Goal: Information Seeking & Learning: Learn about a topic

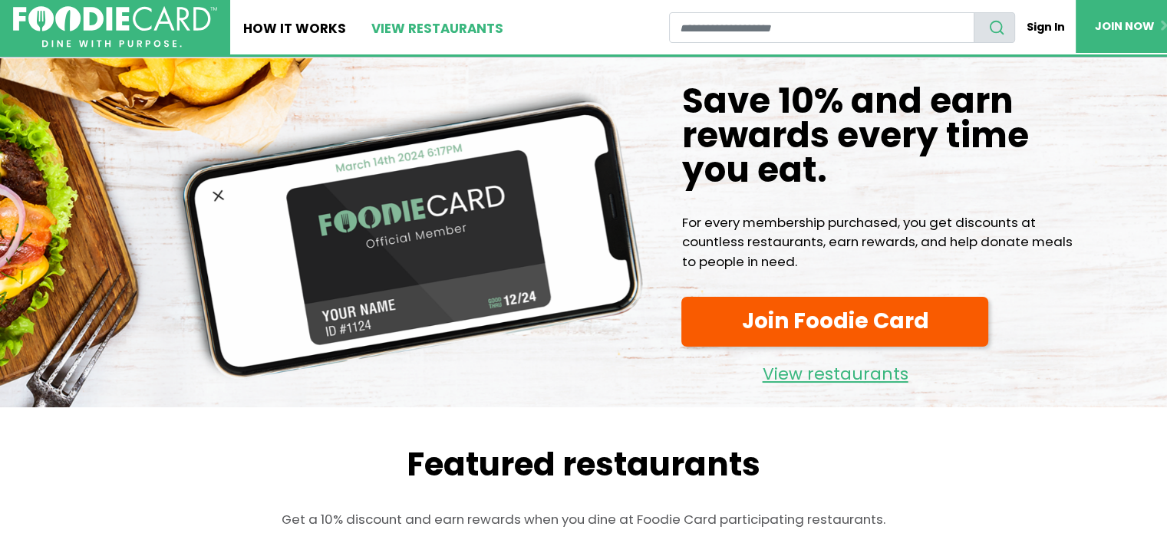
click at [406, 35] on link "View restaurants" at bounding box center [438, 27] width 158 height 54
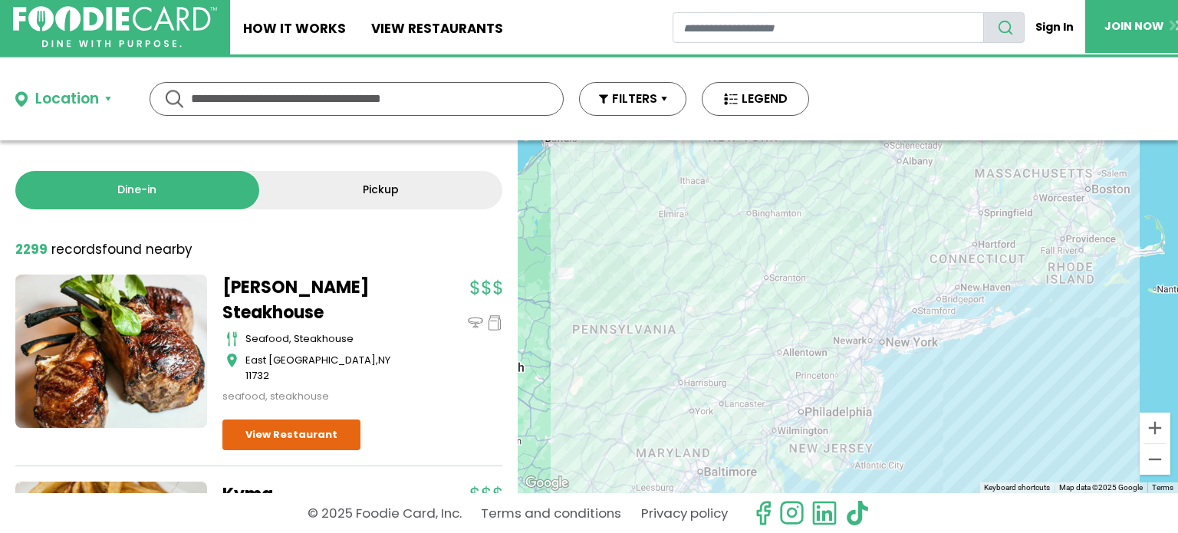
click at [58, 107] on div "Location" at bounding box center [67, 99] width 64 height 22
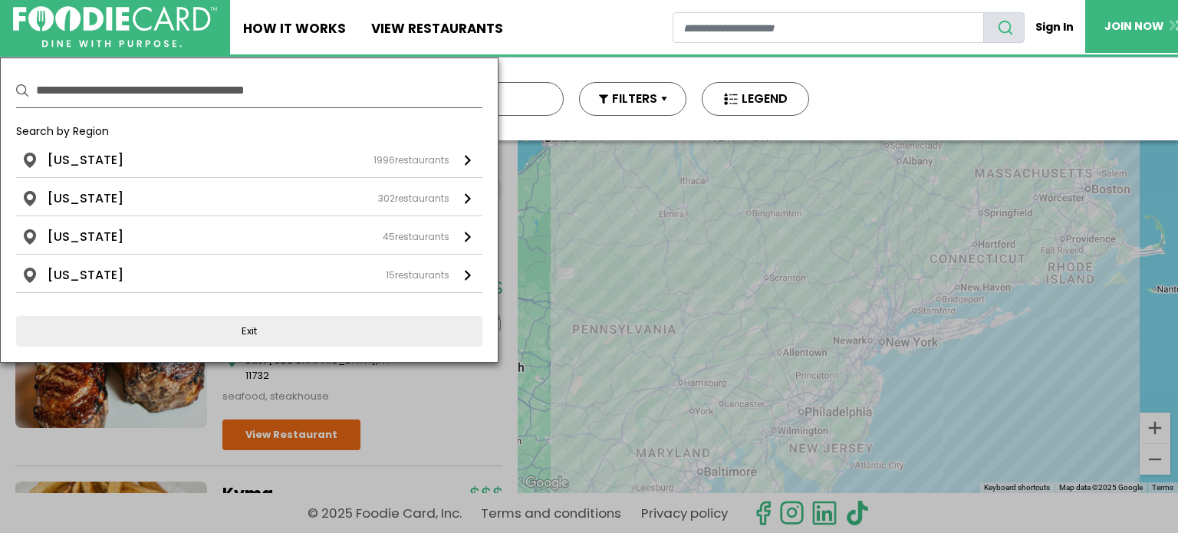
click at [175, 96] on input "text" at bounding box center [259, 91] width 446 height 34
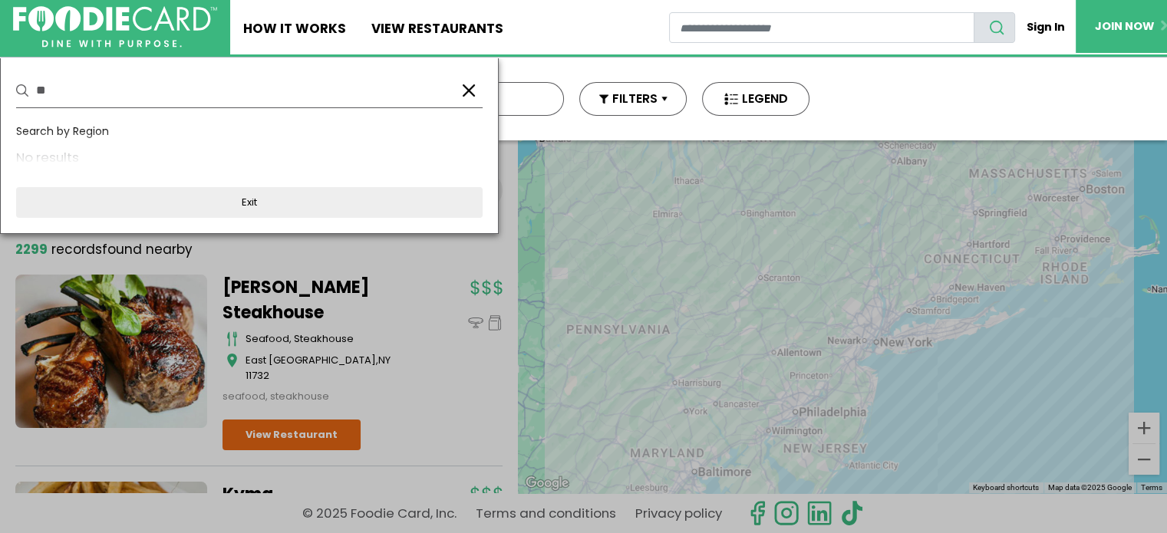
type input "*"
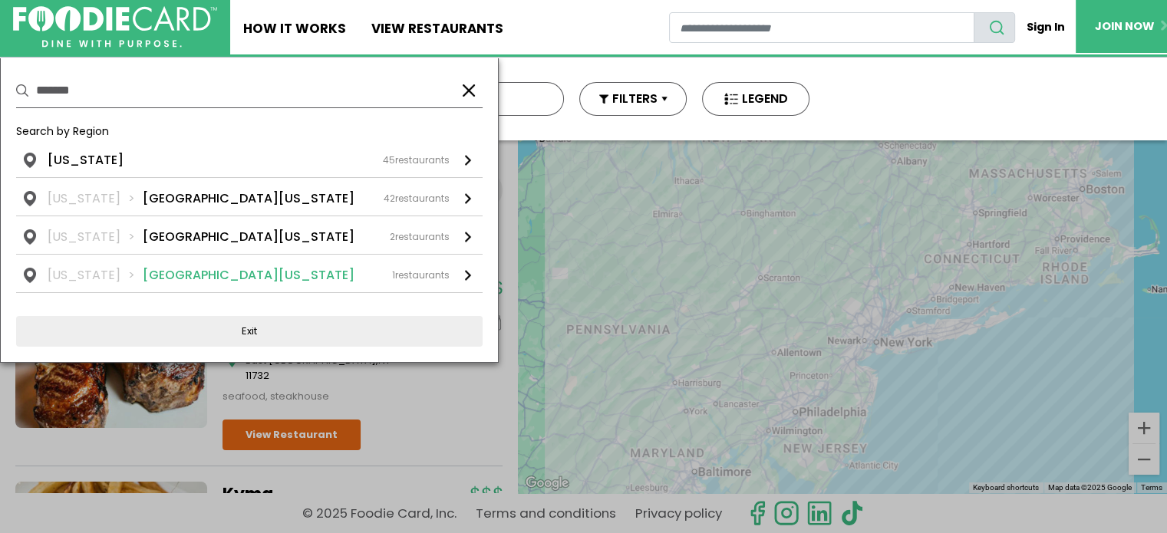
type input "*******"
click at [176, 272] on li "[GEOGRAPHIC_DATA][US_STATE]" at bounding box center [249, 275] width 212 height 18
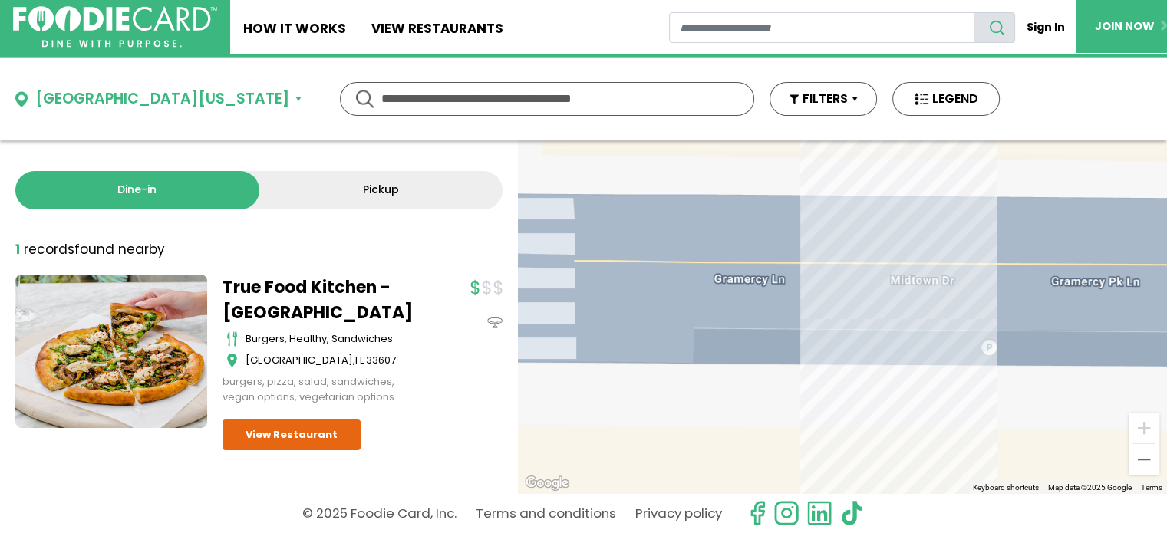
click at [153, 93] on button "[GEOGRAPHIC_DATA][US_STATE]" at bounding box center [158, 99] width 286 height 22
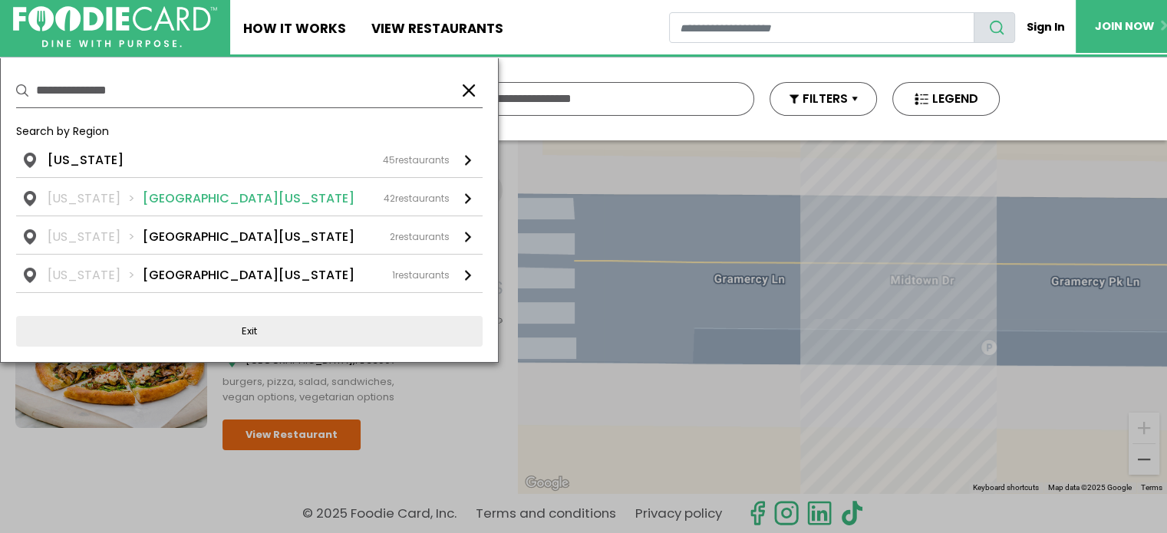
click at [154, 193] on li "[GEOGRAPHIC_DATA][US_STATE]" at bounding box center [249, 198] width 212 height 18
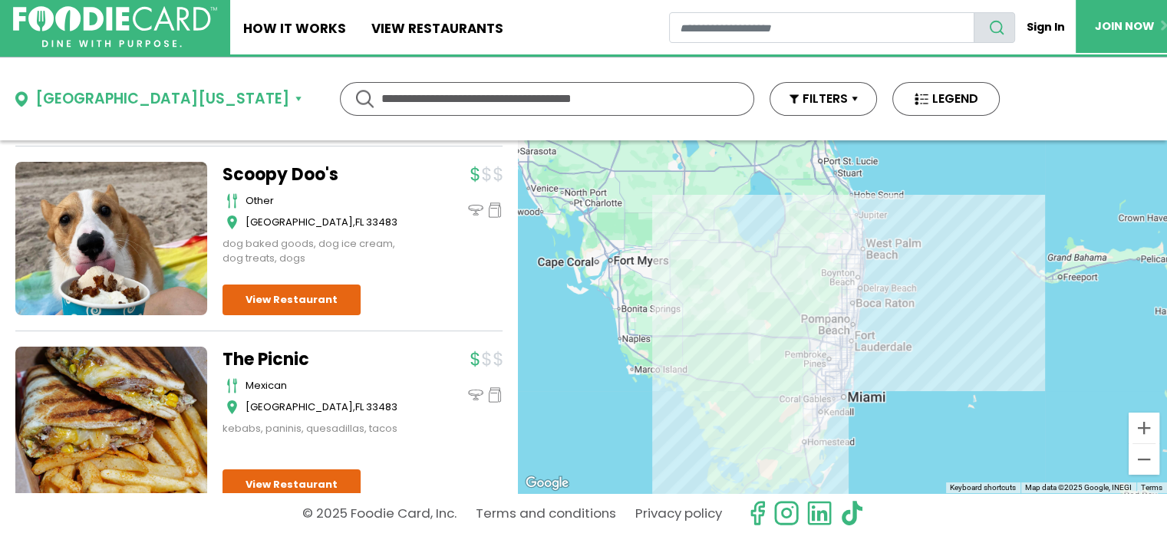
scroll to position [4178, 0]
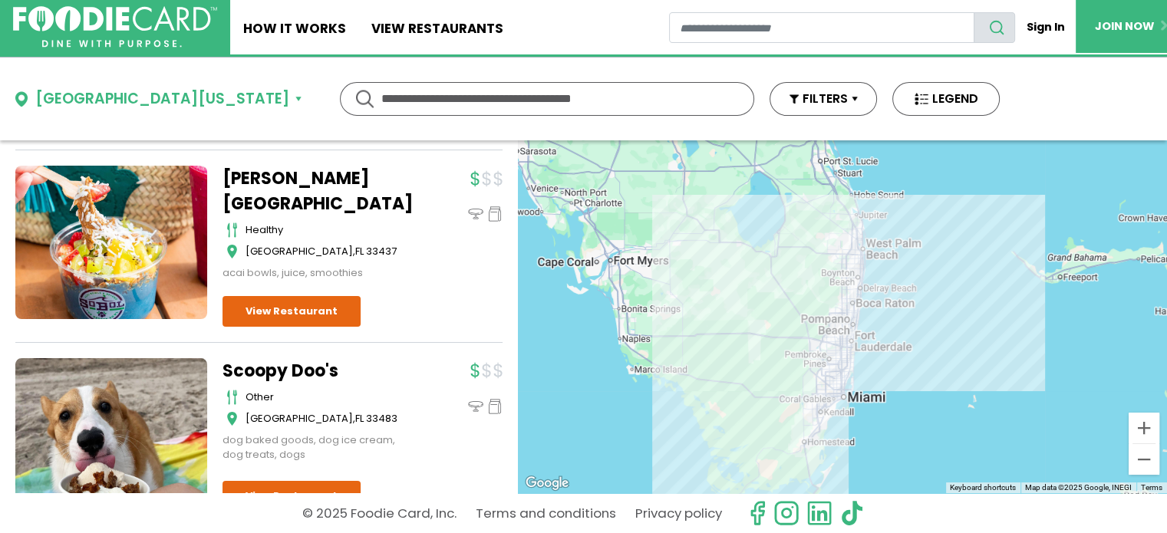
click at [130, 206] on link at bounding box center [111, 242] width 192 height 153
click at [107, 100] on div "[GEOGRAPHIC_DATA][US_STATE]" at bounding box center [162, 99] width 254 height 22
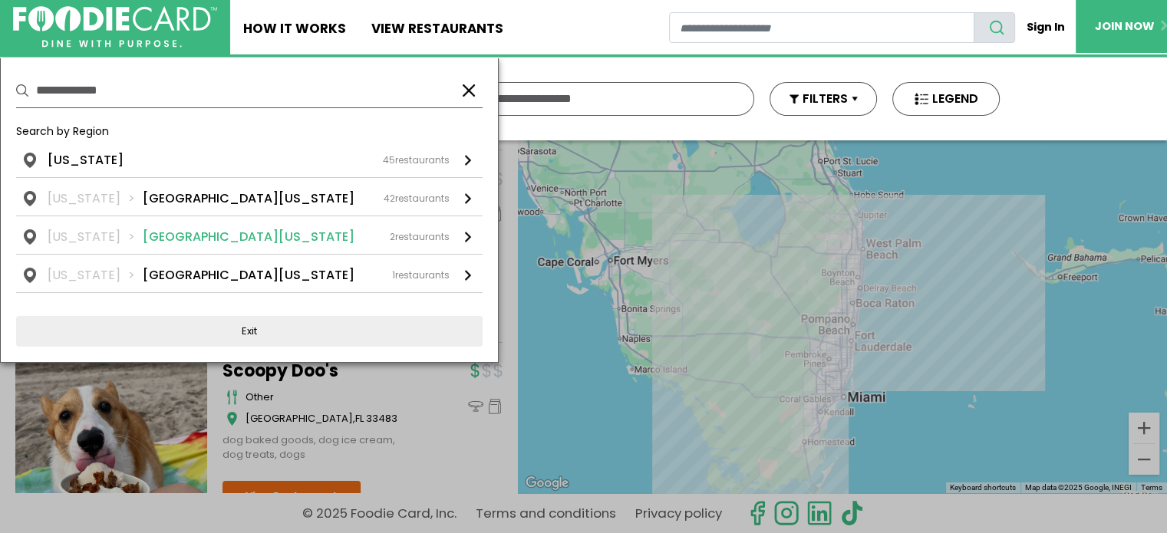
click at [175, 239] on li "[GEOGRAPHIC_DATA][US_STATE]" at bounding box center [249, 237] width 212 height 18
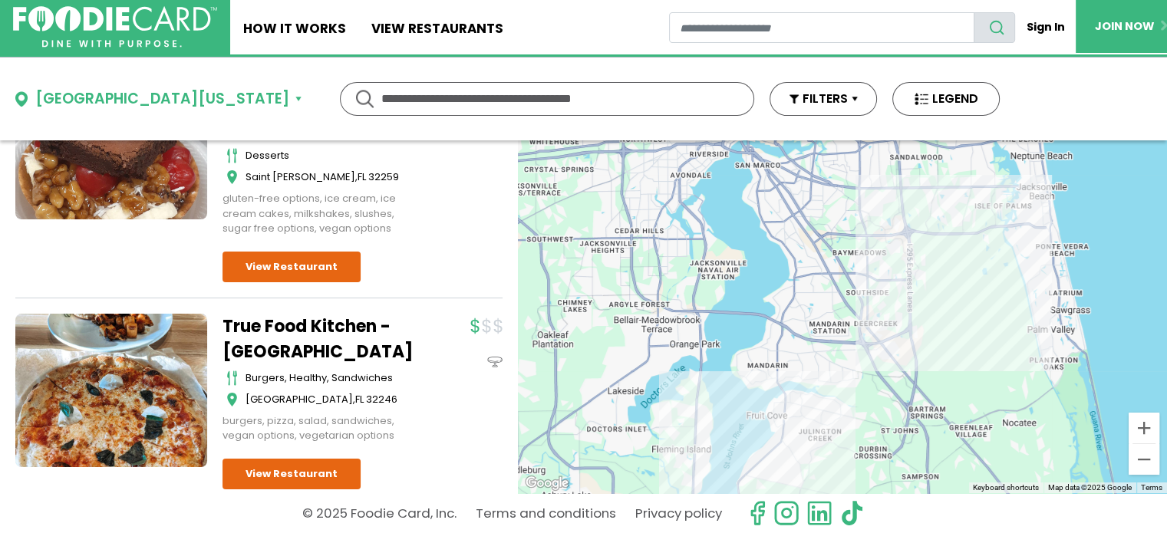
scroll to position [0, 0]
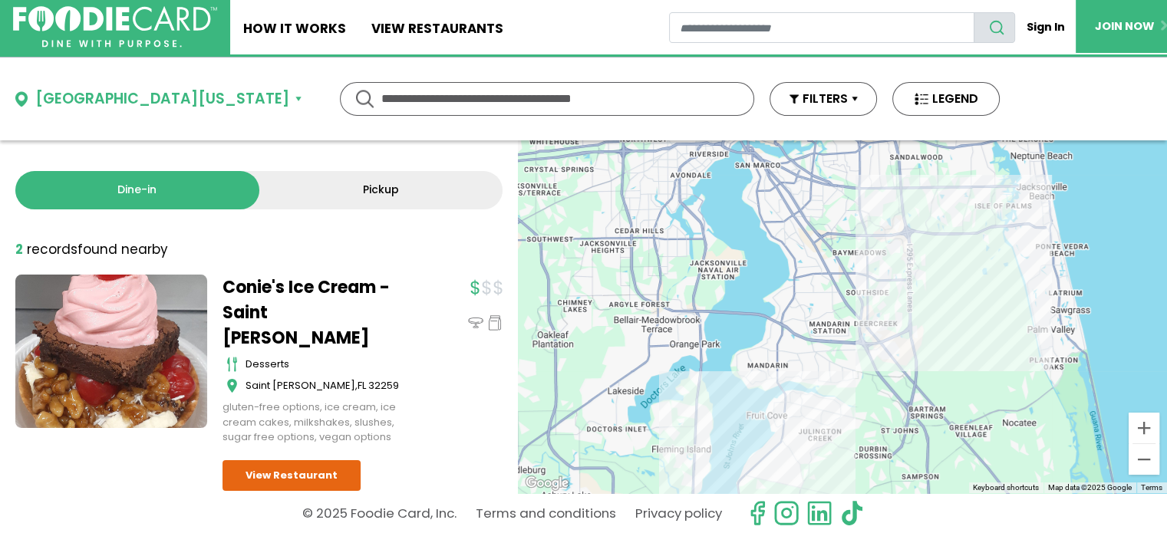
click at [380, 183] on link "Pickup" at bounding box center [381, 190] width 244 height 38
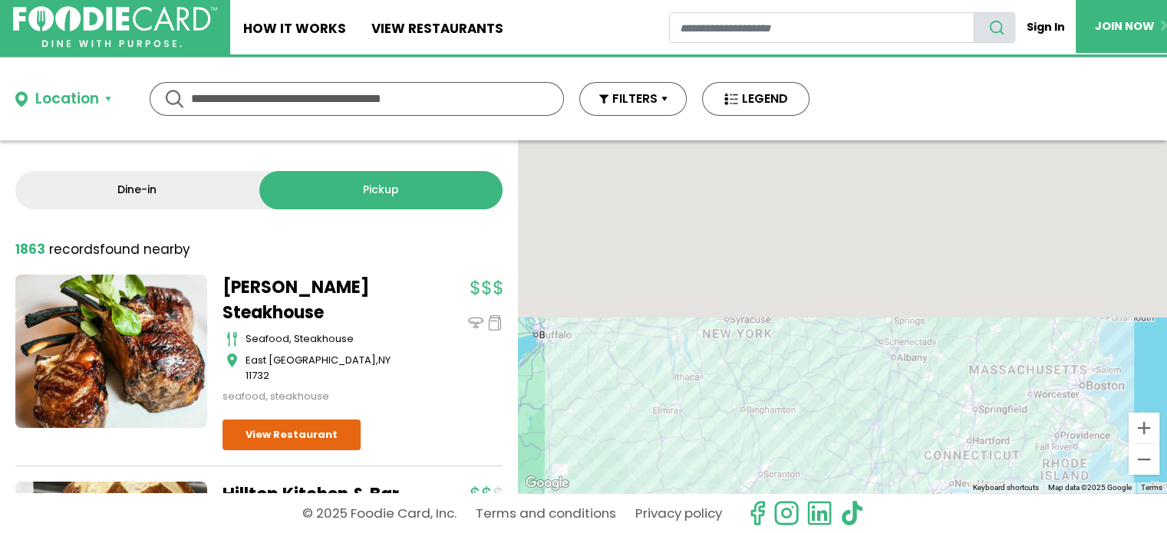
click at [104, 97] on button "Location" at bounding box center [63, 99] width 96 height 22
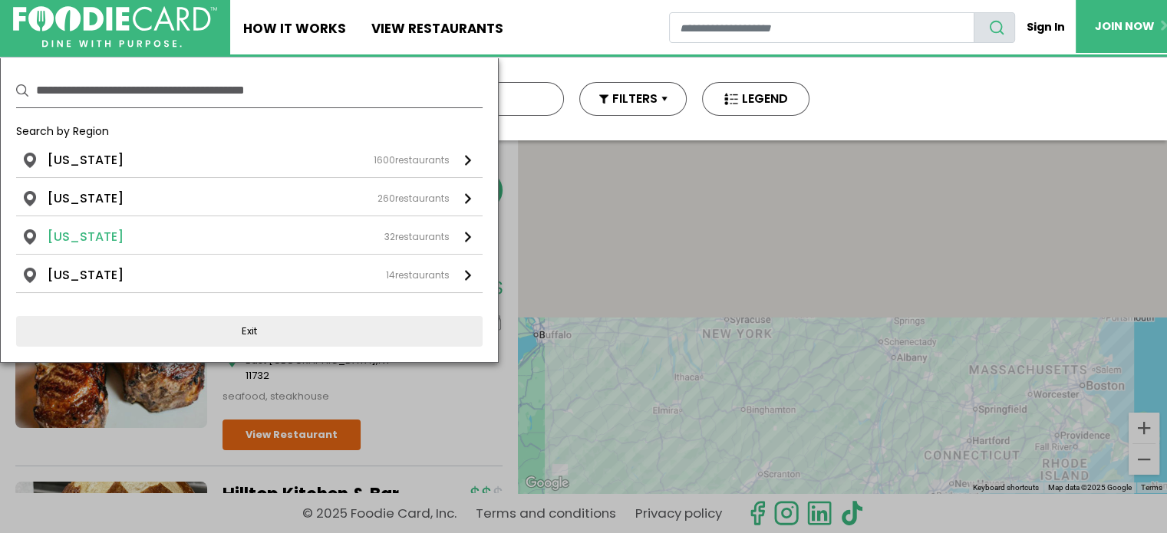
click at [83, 231] on li "[US_STATE]" at bounding box center [86, 237] width 76 height 18
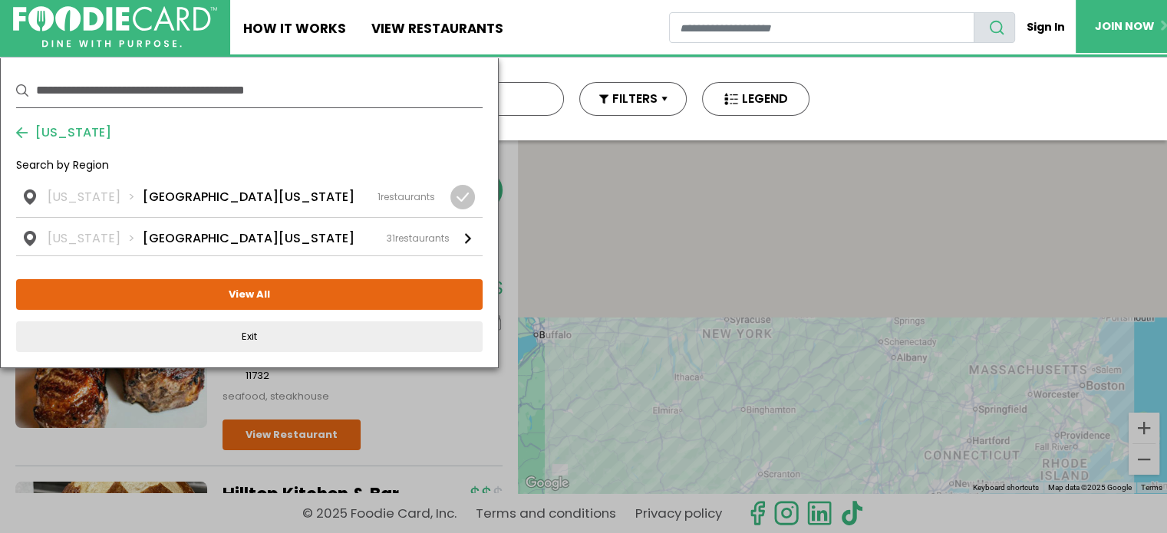
click at [17, 130] on button "[US_STATE]" at bounding box center [63, 132] width 95 height 18
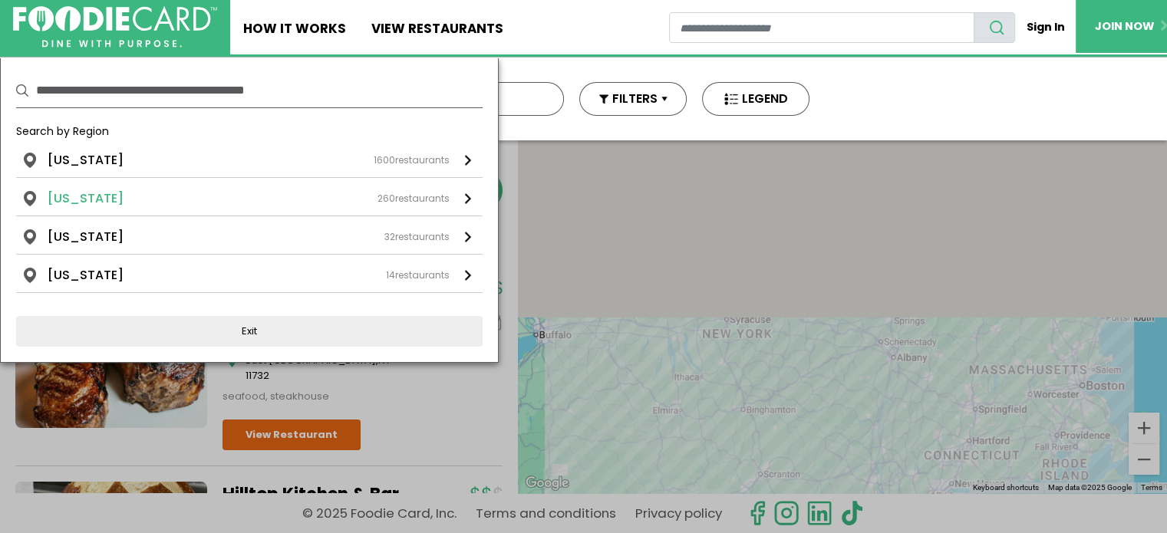
click at [99, 204] on li "[US_STATE]" at bounding box center [86, 198] width 76 height 18
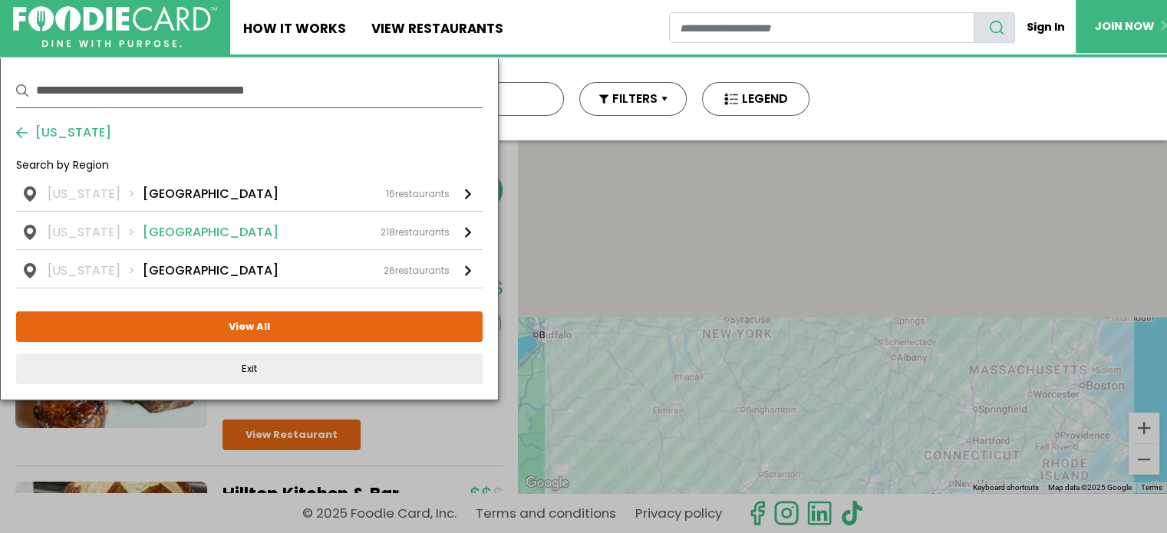
click at [174, 228] on li "[GEOGRAPHIC_DATA]" at bounding box center [211, 232] width 136 height 18
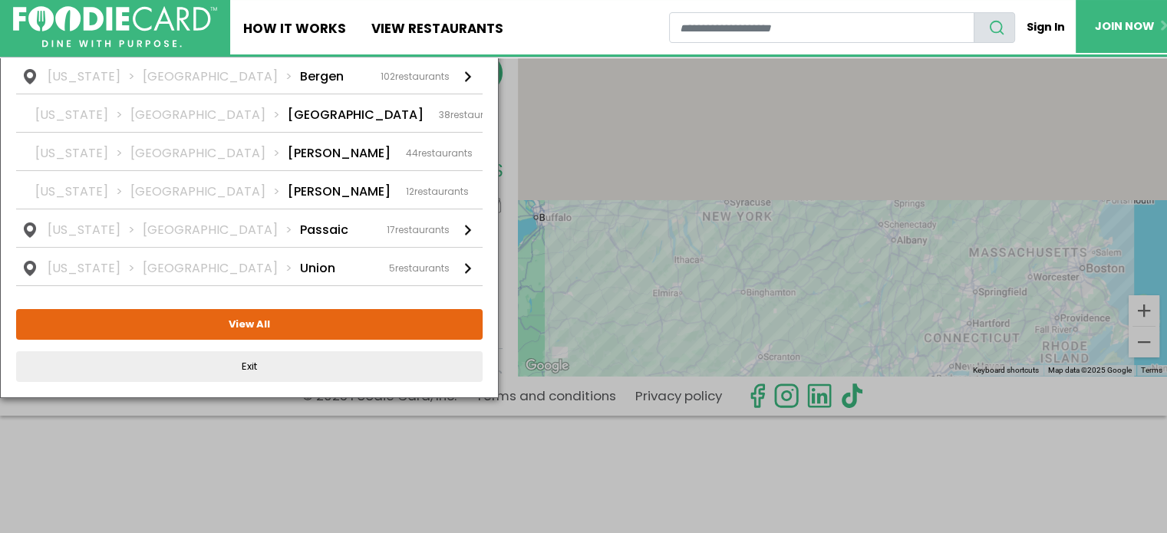
scroll to position [72, 0]
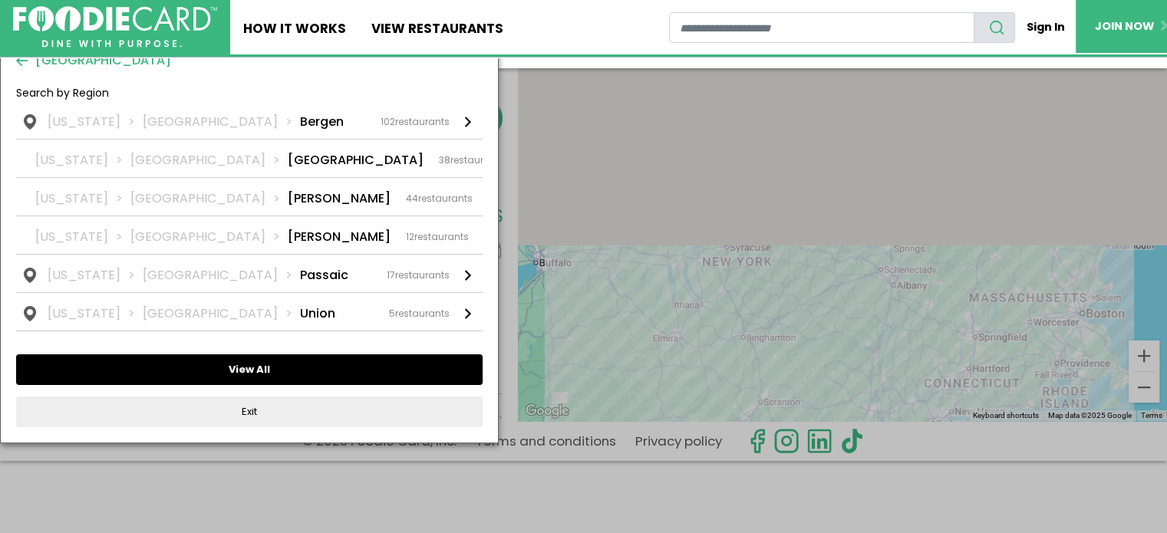
click at [261, 363] on button "View All" at bounding box center [249, 369] width 466 height 31
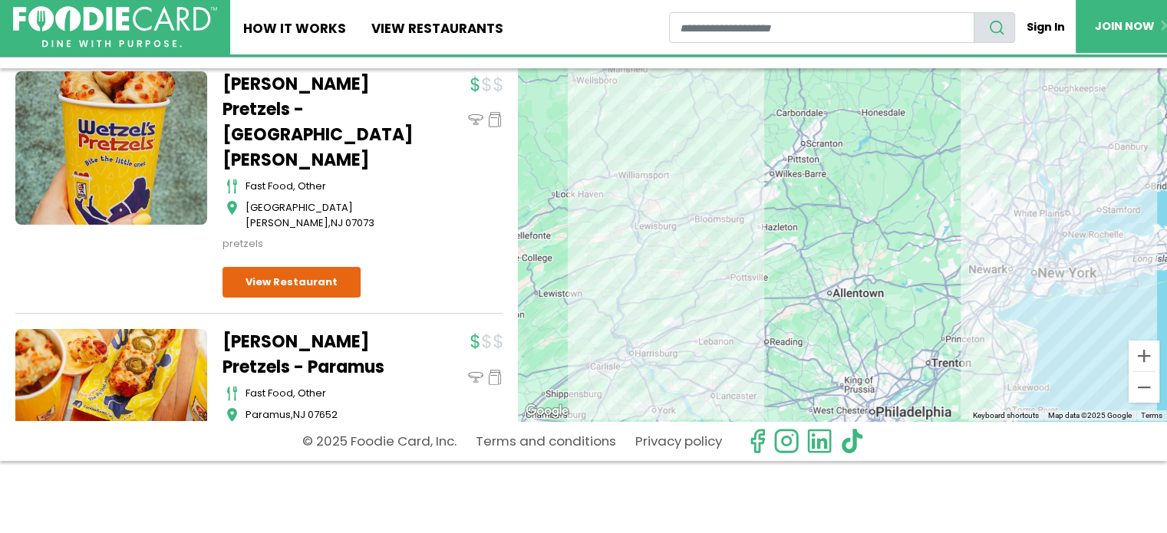
scroll to position [0, 0]
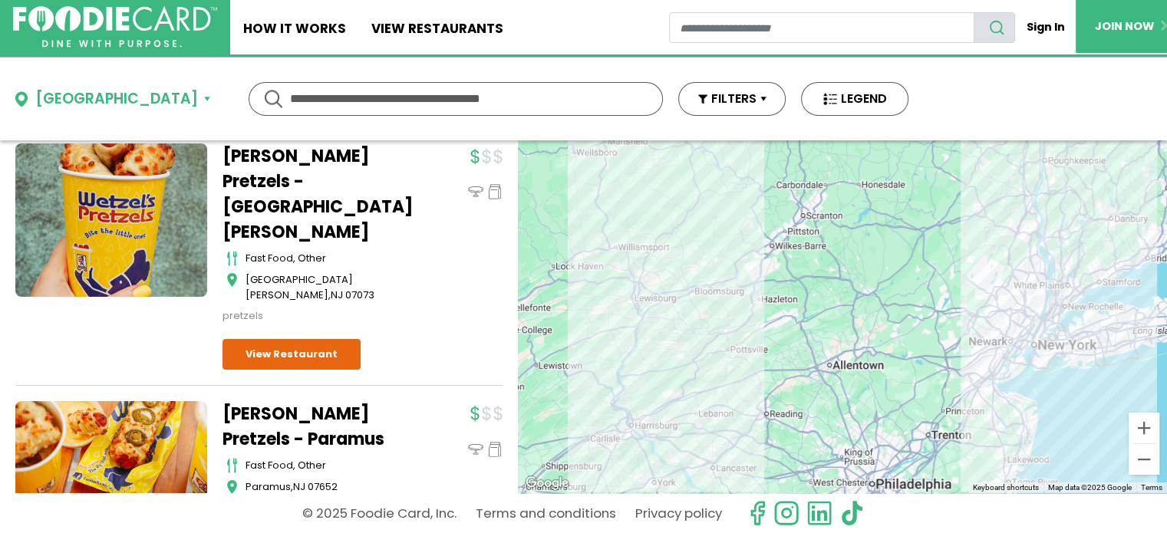
click at [80, 100] on div "[GEOGRAPHIC_DATA]" at bounding box center [116, 99] width 163 height 22
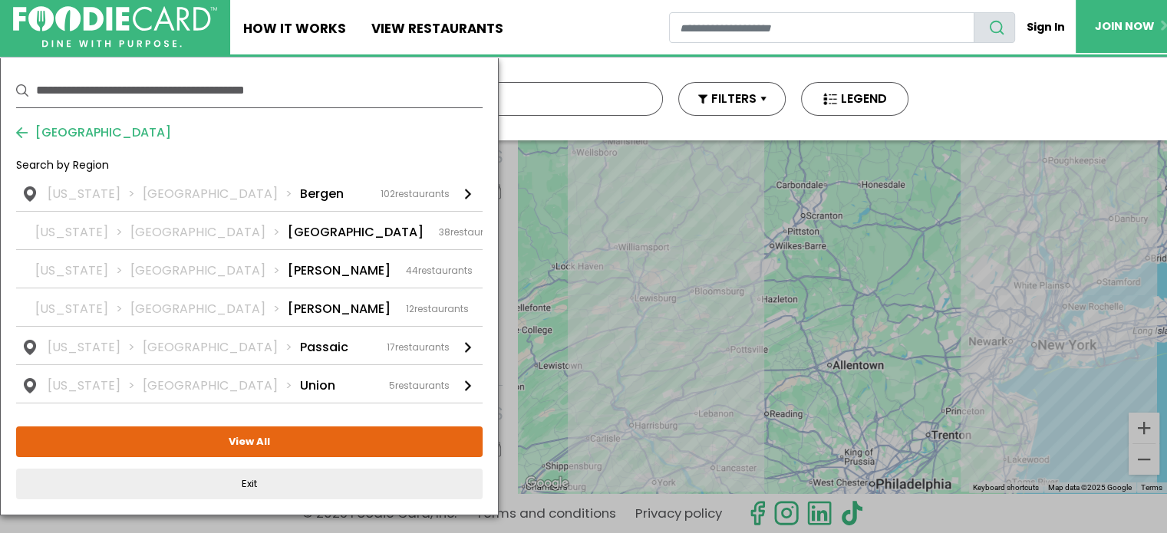
click at [23, 130] on button "[GEOGRAPHIC_DATA]" at bounding box center [93, 132] width 155 height 18
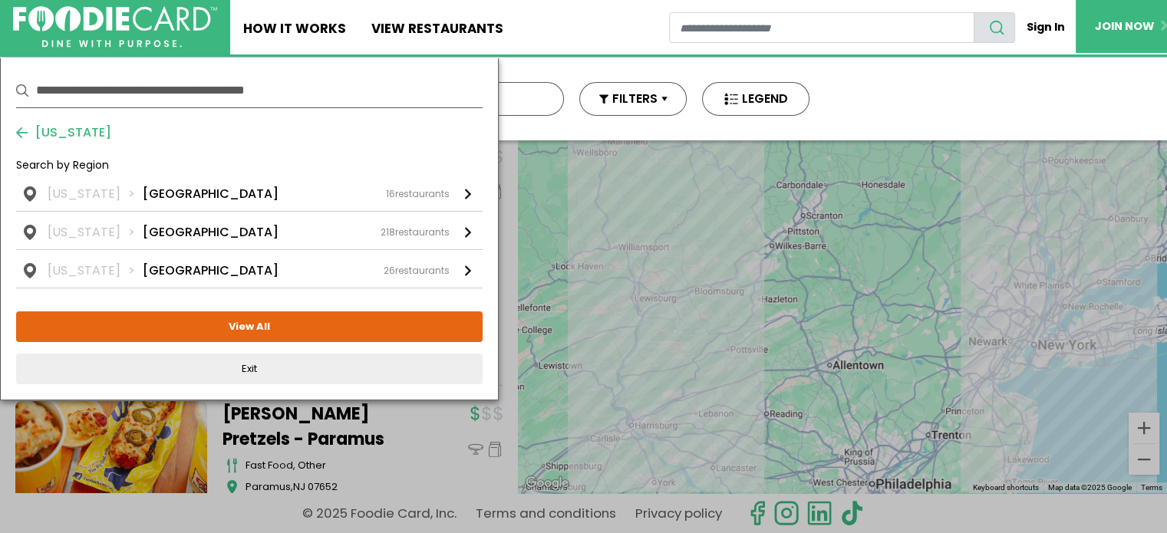
click at [23, 130] on button "[US_STATE]" at bounding box center [63, 132] width 95 height 18
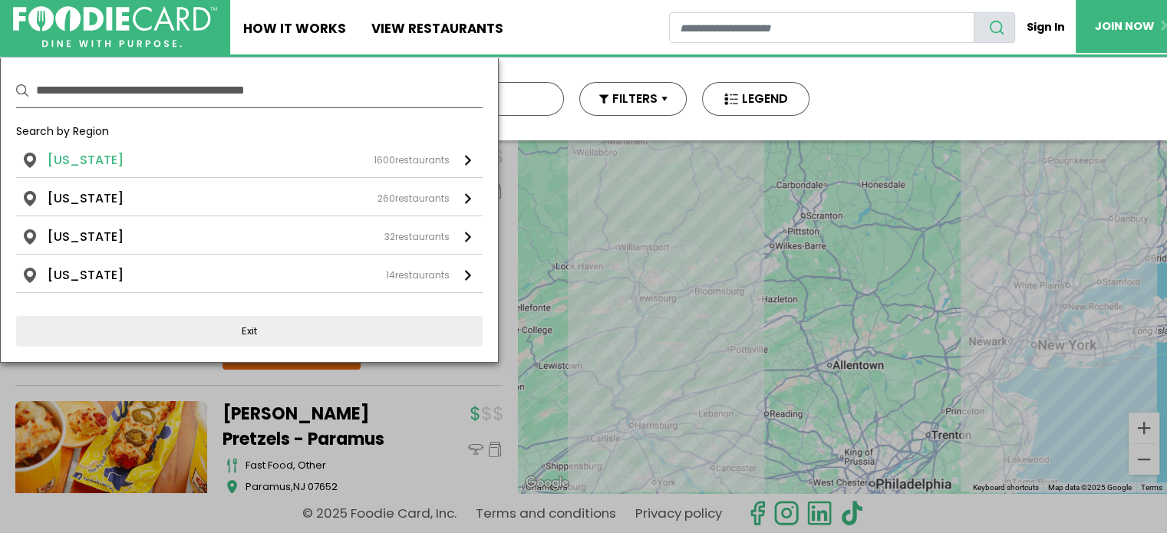
click at [80, 165] on li "[US_STATE]" at bounding box center [86, 160] width 76 height 18
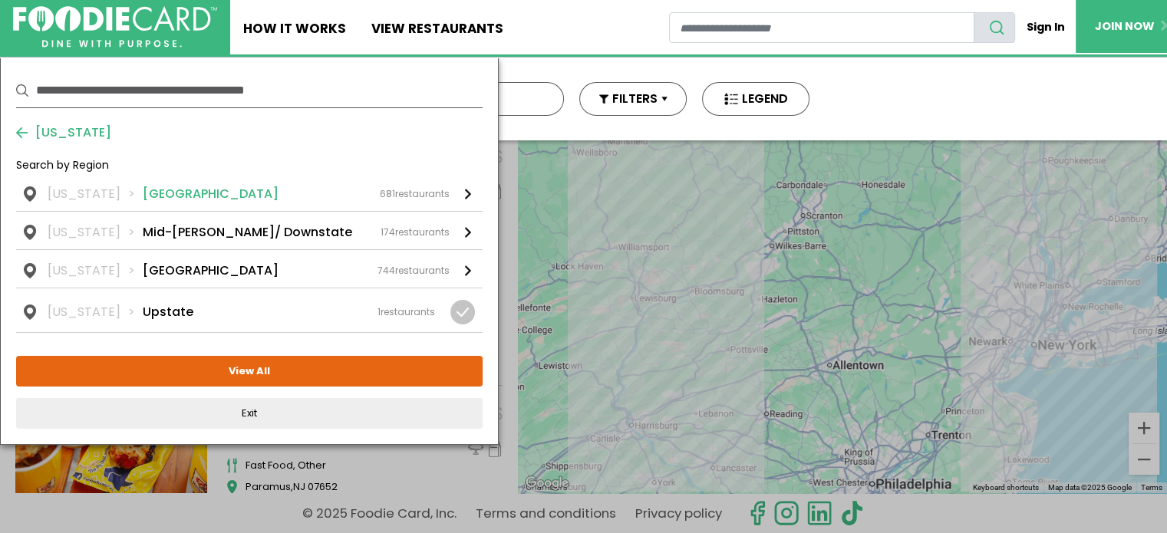
click at [160, 190] on li "[GEOGRAPHIC_DATA]" at bounding box center [211, 194] width 136 height 18
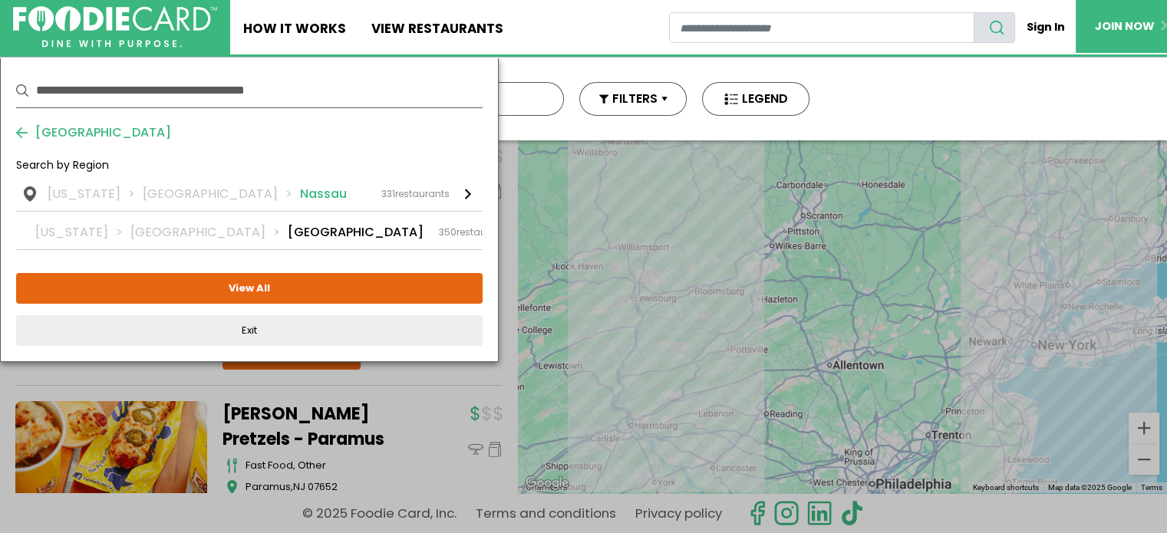
click at [300, 196] on li "Nassau" at bounding box center [323, 194] width 47 height 18
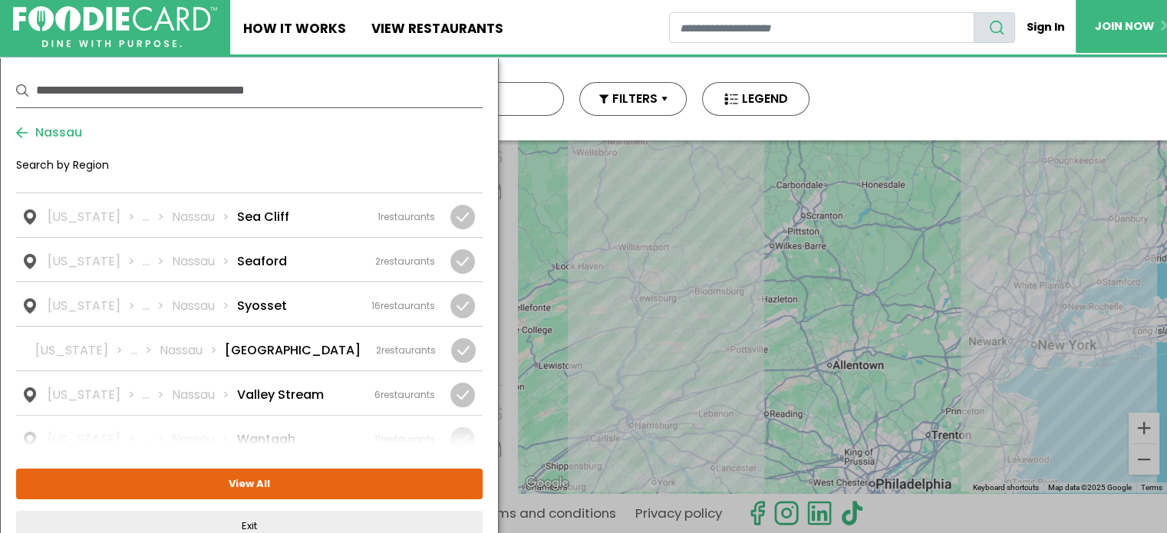
scroll to position [1916, 0]
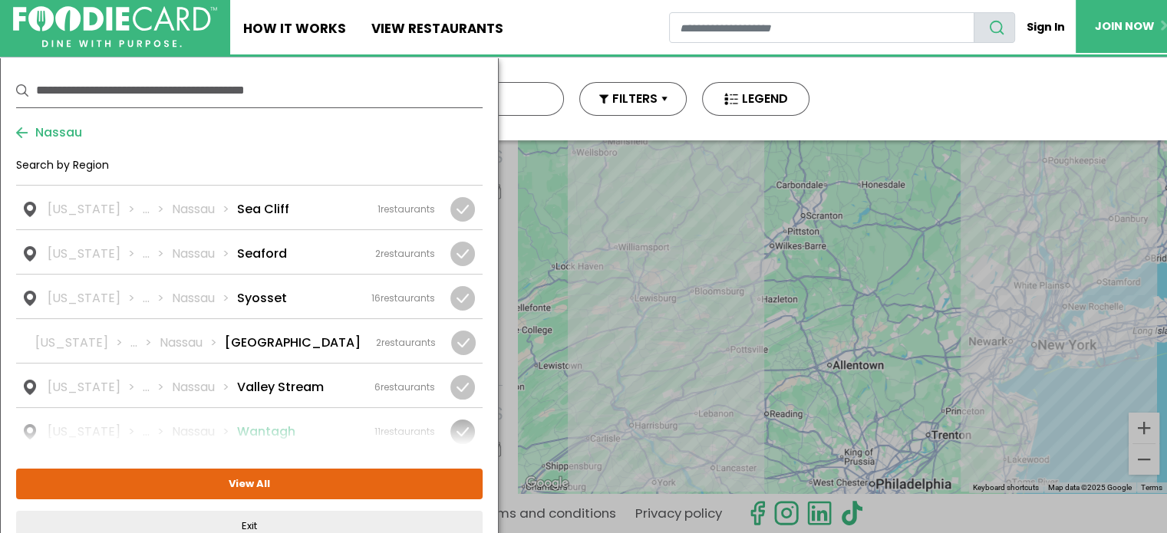
click at [281, 423] on div "[US_STATE] ... [GEOGRAPHIC_DATA] [GEOGRAPHIC_DATA] 11 restaurants" at bounding box center [241, 432] width 387 height 18
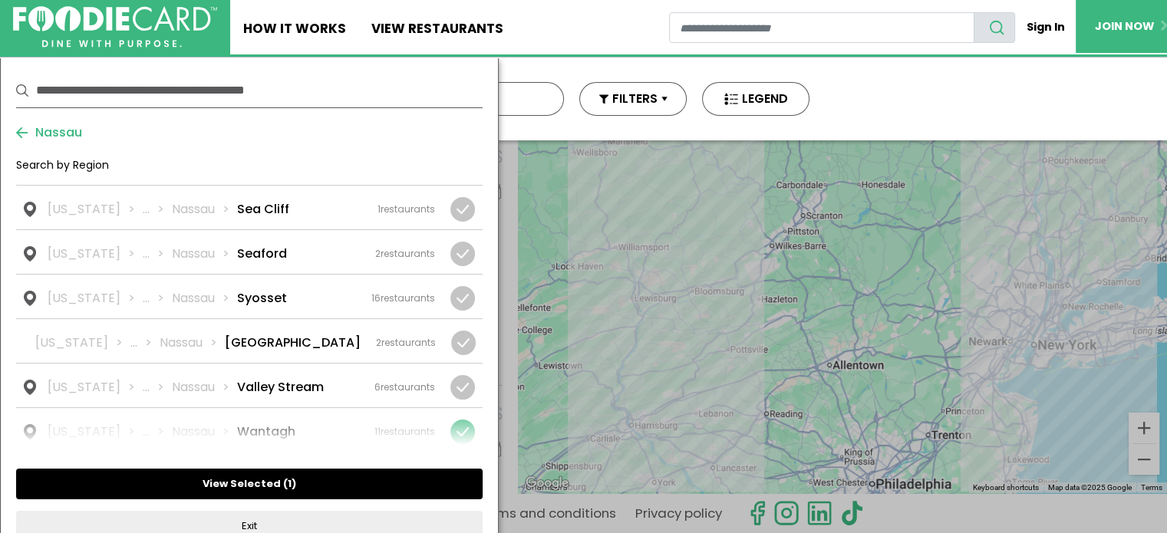
click at [264, 480] on button "View Selected ( 1 )" at bounding box center [249, 484] width 466 height 31
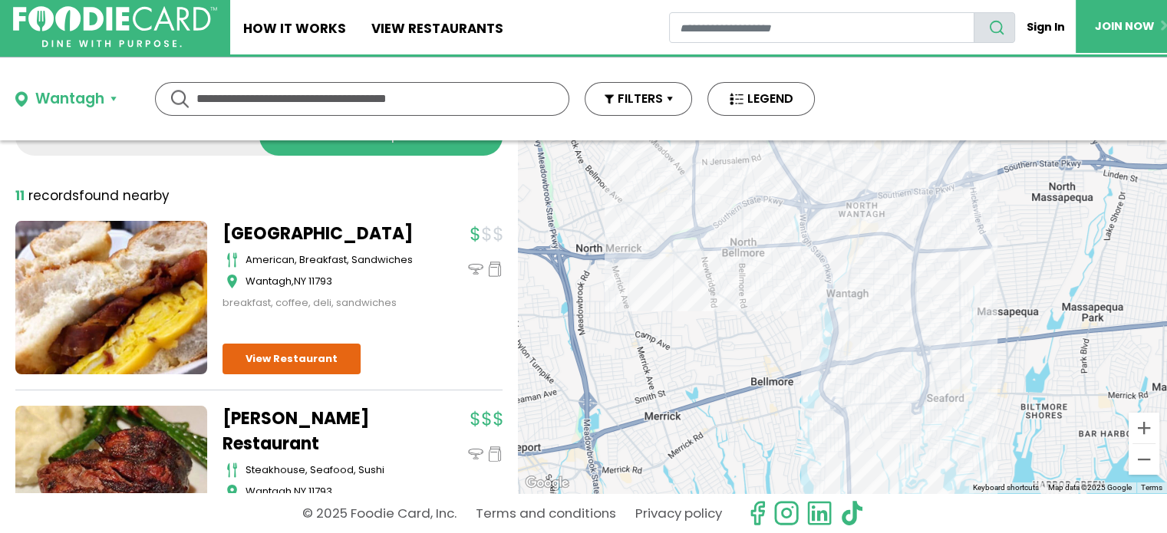
scroll to position [0, 0]
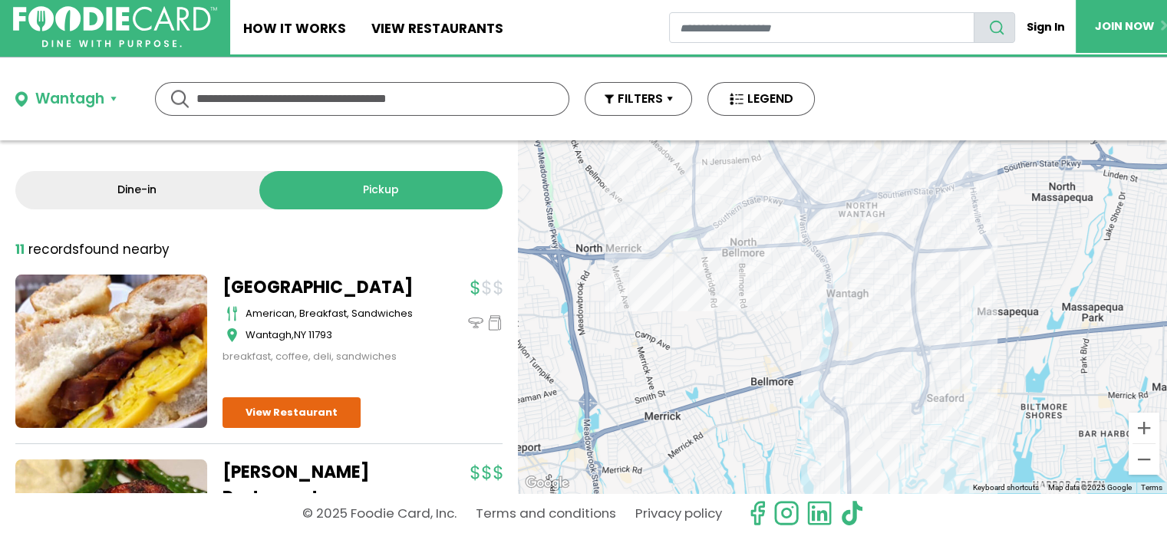
click at [107, 200] on link "Dine-in" at bounding box center [137, 190] width 244 height 38
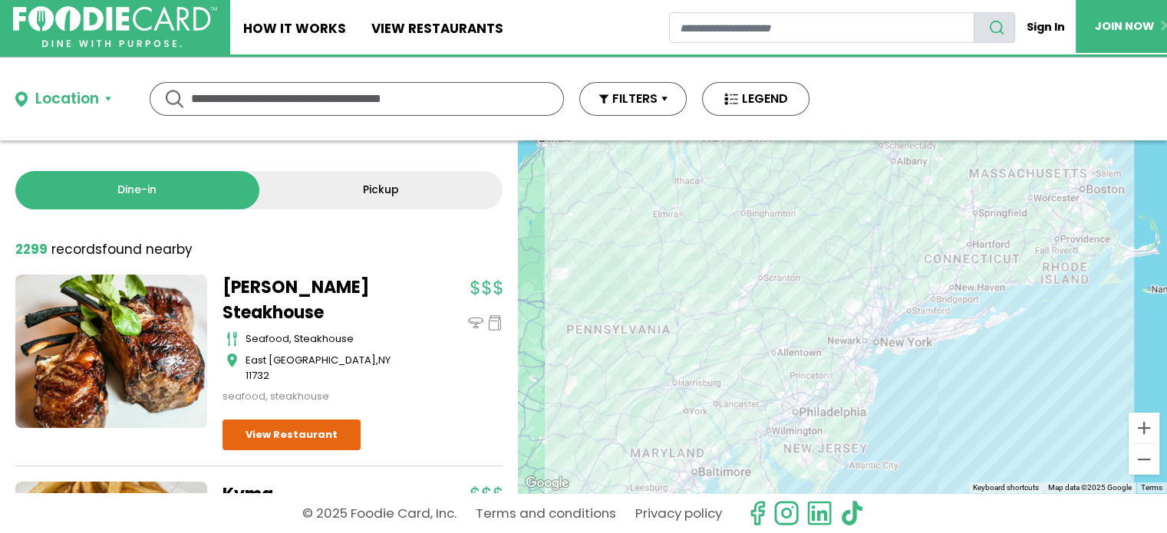
click at [61, 94] on div "Location" at bounding box center [67, 99] width 64 height 22
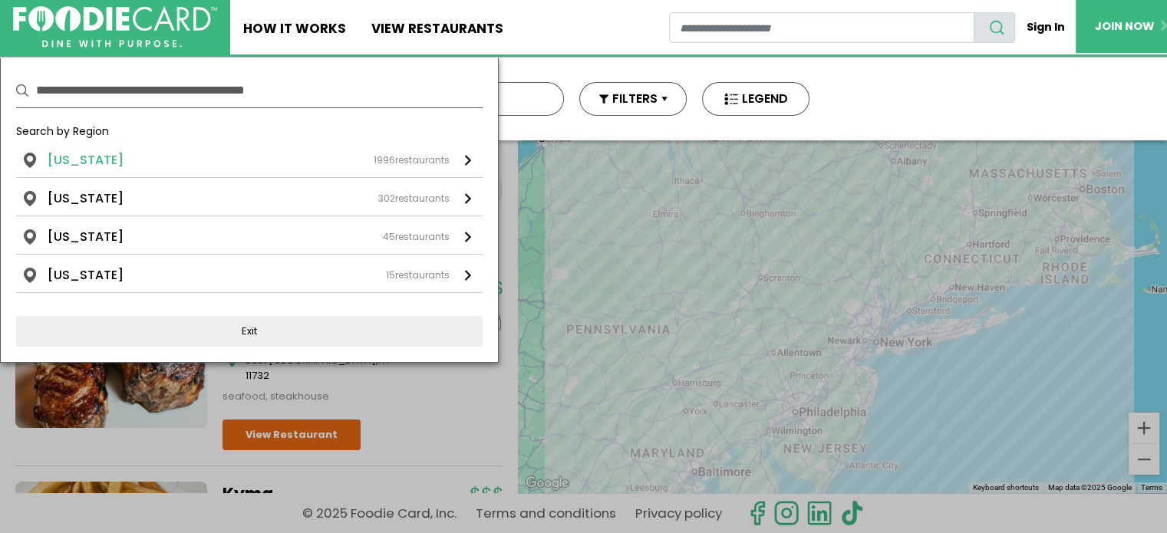
click at [81, 155] on li "[US_STATE]" at bounding box center [86, 160] width 76 height 18
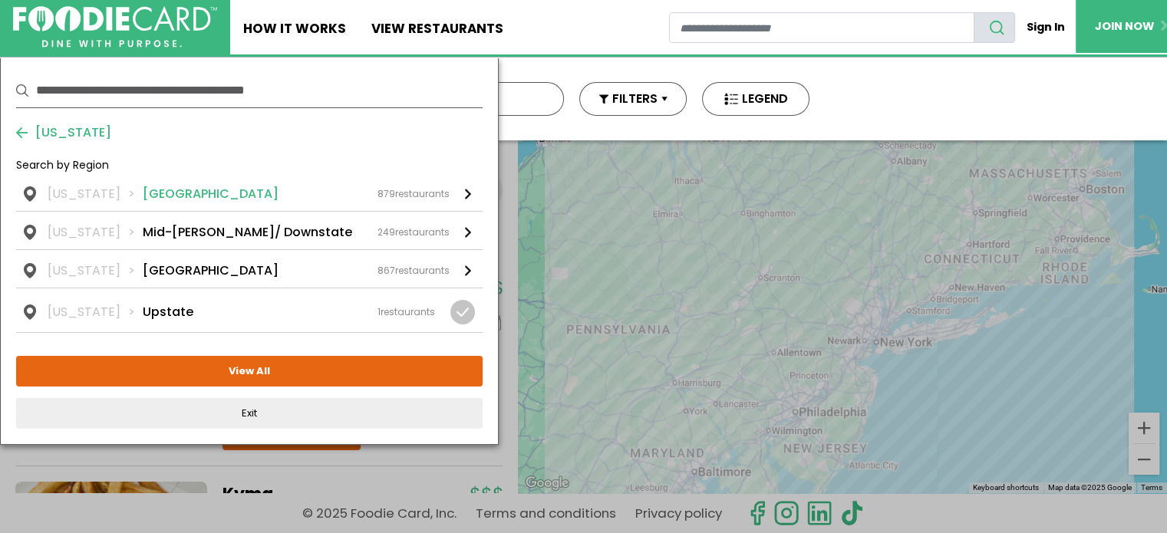
click at [174, 193] on li "[GEOGRAPHIC_DATA]" at bounding box center [211, 194] width 136 height 18
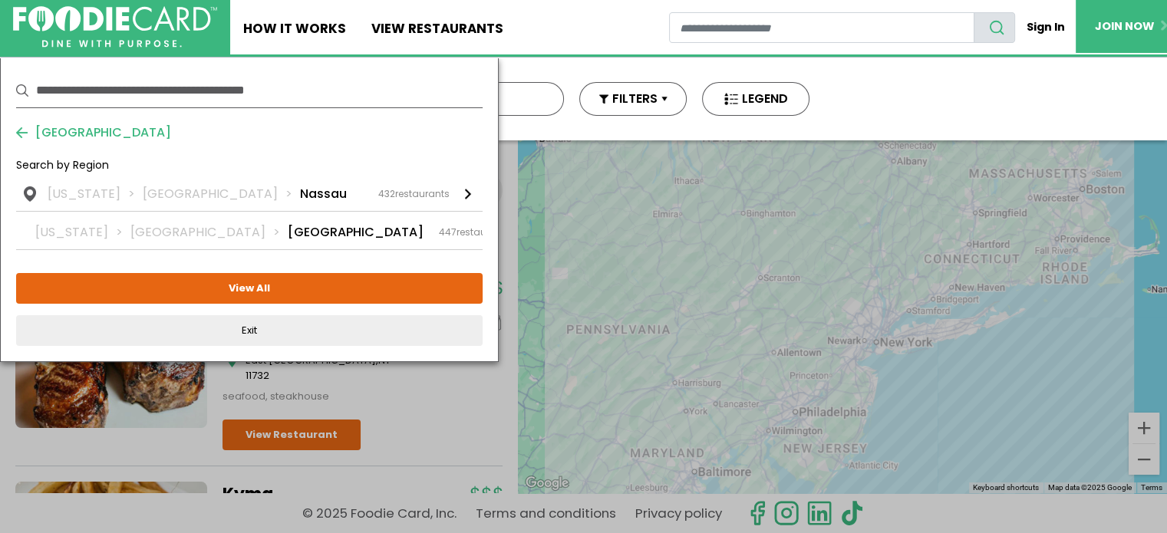
click at [174, 193] on li "[GEOGRAPHIC_DATA]" at bounding box center [221, 194] width 157 height 18
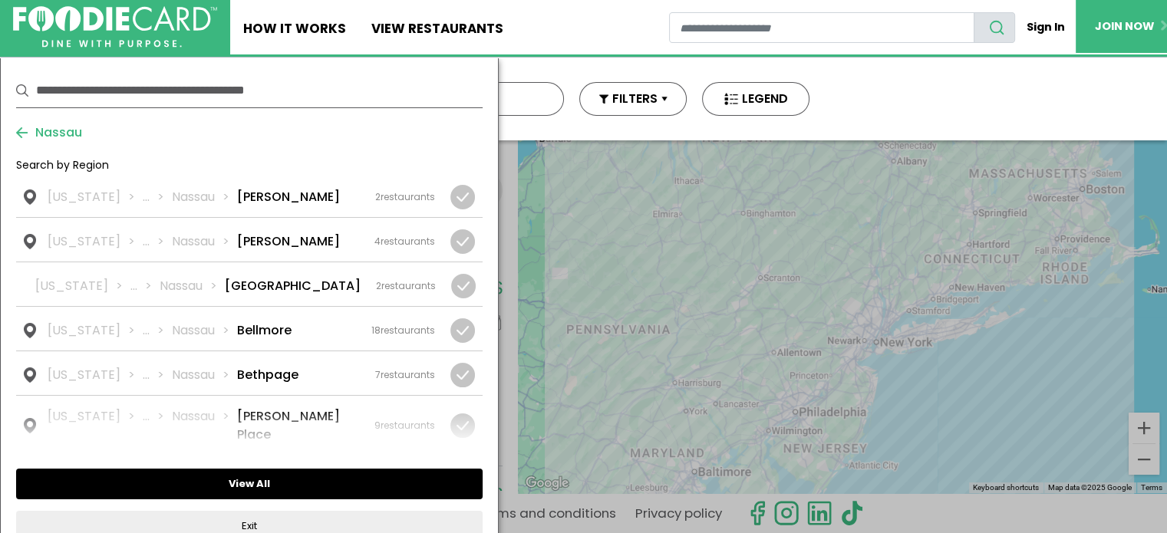
click at [252, 493] on button "View All" at bounding box center [249, 484] width 466 height 31
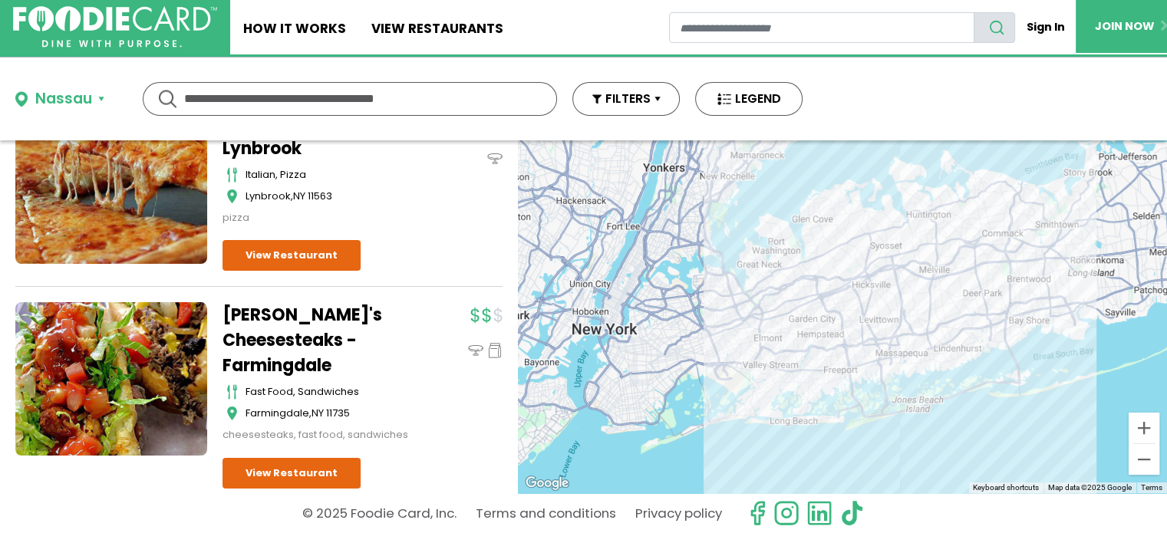
scroll to position [14870, 0]
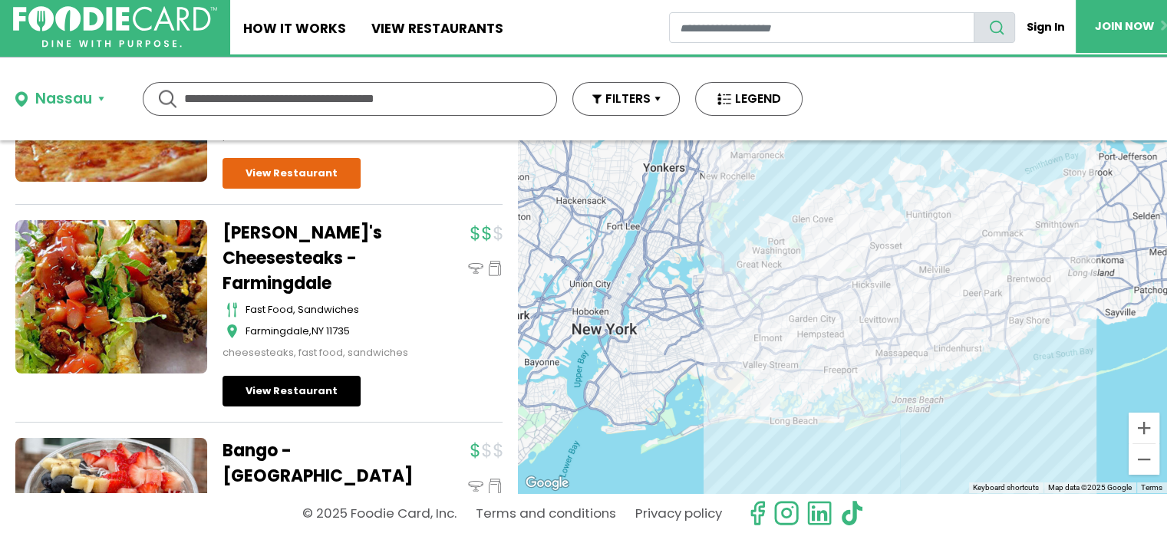
click at [280, 376] on link "View Restaurant" at bounding box center [291, 391] width 138 height 31
